Goal: Task Accomplishment & Management: Manage account settings

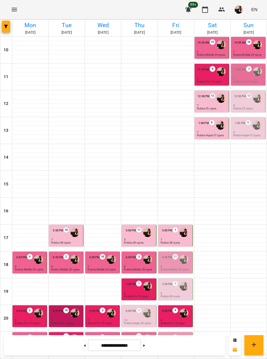
click at [252, 76] on div at bounding box center [257, 71] width 11 height 11
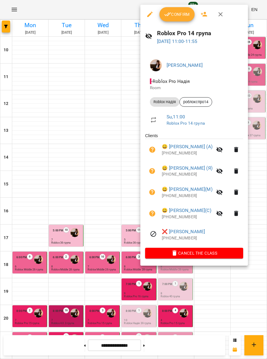
click at [171, 14] on span "Confirm" at bounding box center [177, 14] width 26 height 7
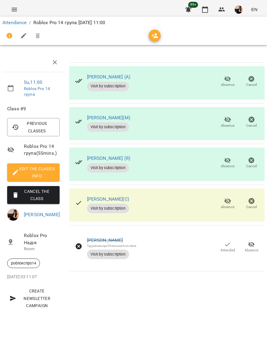
click at [234, 243] on span "Attended" at bounding box center [227, 247] width 17 height 12
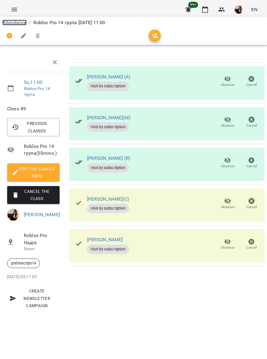
click at [16, 21] on link "Attendance" at bounding box center [14, 23] width 24 height 6
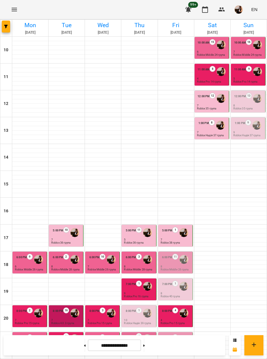
click at [245, 105] on p "8" at bounding box center [249, 105] width 31 height 3
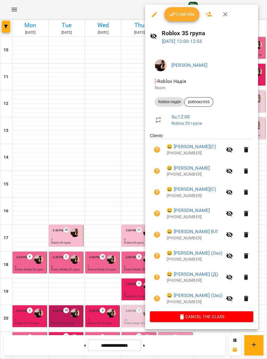
click at [107, 256] on div at bounding box center [133, 179] width 267 height 359
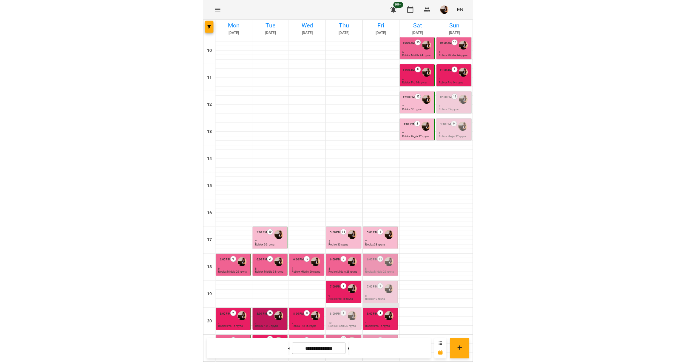
scroll to position [53, 0]
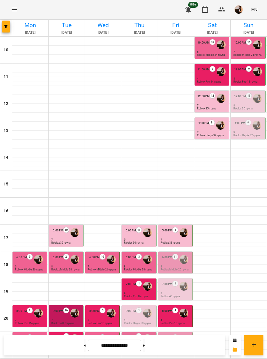
click at [142, 281] on div at bounding box center [147, 286] width 11 height 11
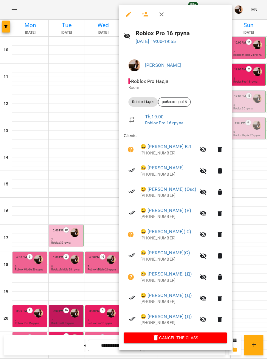
click at [97, 280] on div at bounding box center [133, 179] width 267 height 359
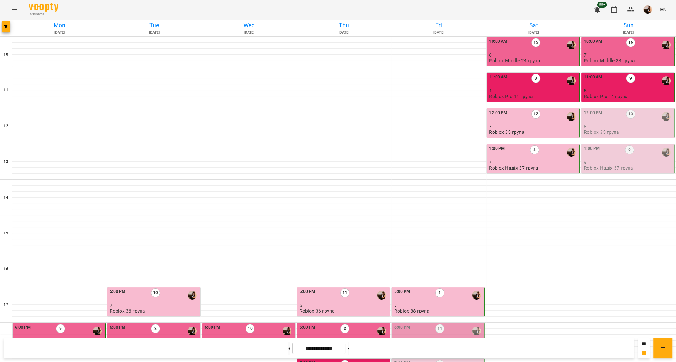
scroll to position [0, 0]
click at [267, 121] on div "12:00 PM 13" at bounding box center [628, 117] width 89 height 14
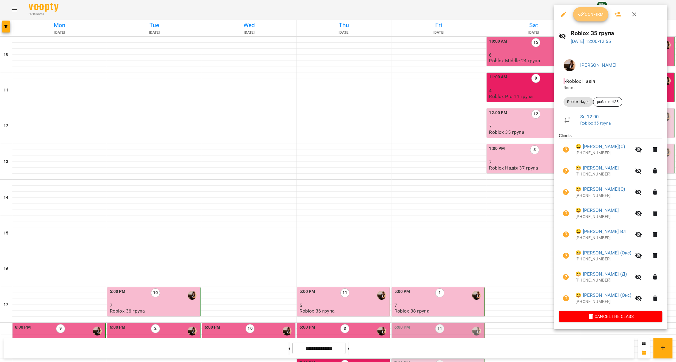
click at [267, 16] on span "Confirm" at bounding box center [591, 14] width 26 height 7
